Goal: Navigation & Orientation: Find specific page/section

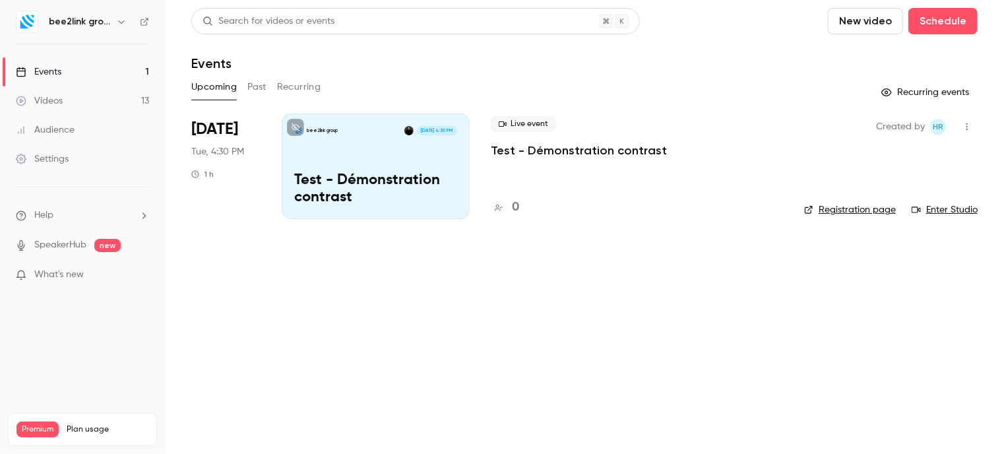
click at [92, 20] on h6 "bee2link group" at bounding box center [80, 21] width 62 height 13
click at [119, 24] on icon "button" at bounding box center [121, 21] width 11 height 11
click at [100, 22] on h6 "bee2link group" at bounding box center [80, 21] width 62 height 13
click at [123, 17] on icon "button" at bounding box center [121, 21] width 11 height 11
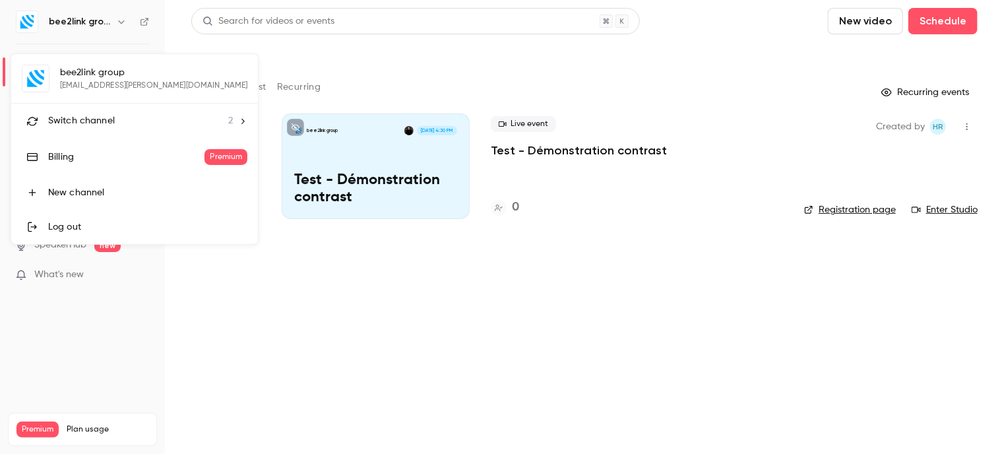
click at [92, 73] on div "bee2link group [EMAIL_ADDRESS][PERSON_NAME][DOMAIN_NAME] Switch channel 2 Billi…" at bounding box center [134, 149] width 247 height 190
click at [111, 84] on div "bee2link group [EMAIL_ADDRESS][PERSON_NAME][DOMAIN_NAME] Switch channel 2 Billi…" at bounding box center [134, 149] width 247 height 190
click at [199, 118] on li "Switch channel 2" at bounding box center [134, 121] width 247 height 35
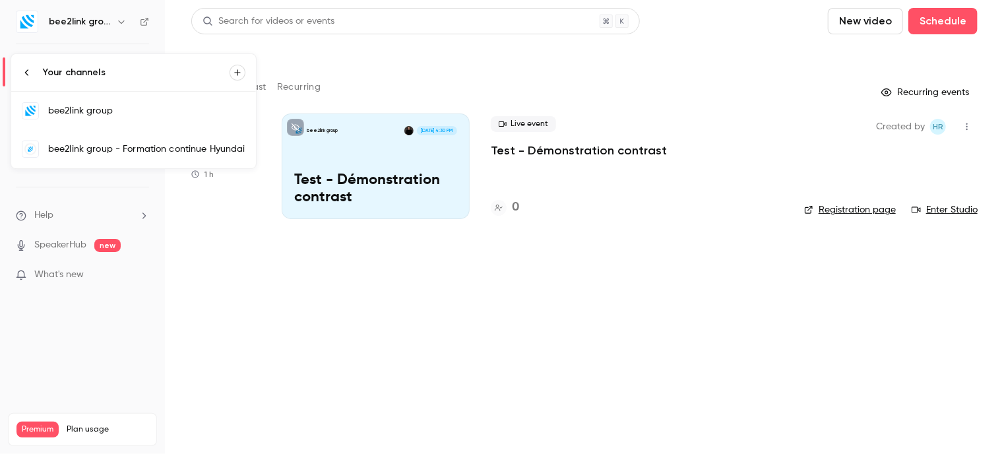
click at [78, 147] on div "bee2link group - Formation continue Hyundai" at bounding box center [146, 148] width 197 height 13
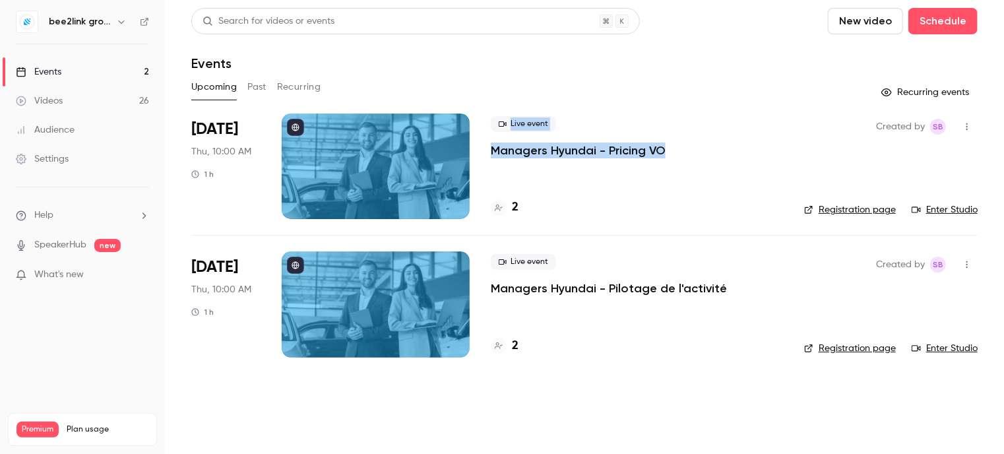
drag, startPoint x: 687, startPoint y: 149, endPoint x: 470, endPoint y: 151, distance: 217.6
click at [470, 151] on li "[DATE] Thu, 10:00 AM 1 h Live event Managers Hyundai - Pricing VO 2 Created by …" at bounding box center [584, 173] width 786 height 121
click at [559, 63] on div "Events" at bounding box center [584, 63] width 786 height 16
